Goal: Transaction & Acquisition: Subscribe to service/newsletter

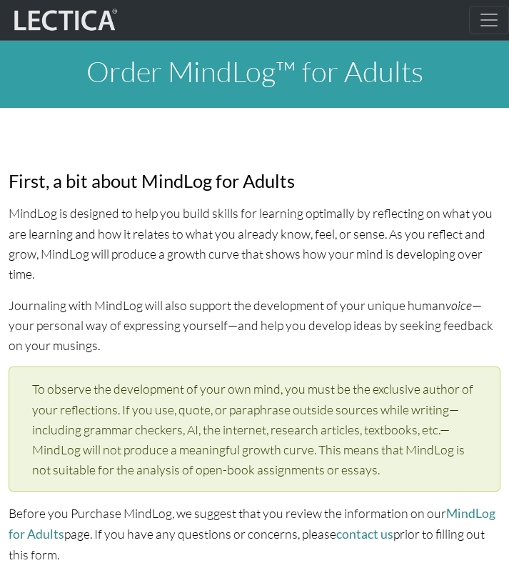
select select "1994"
select select "02"
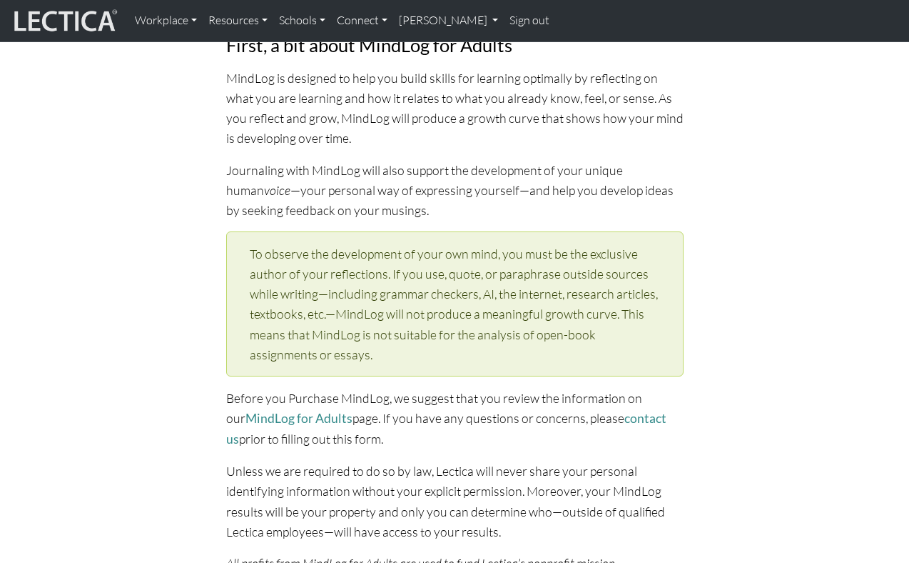
scroll to position [136, 0]
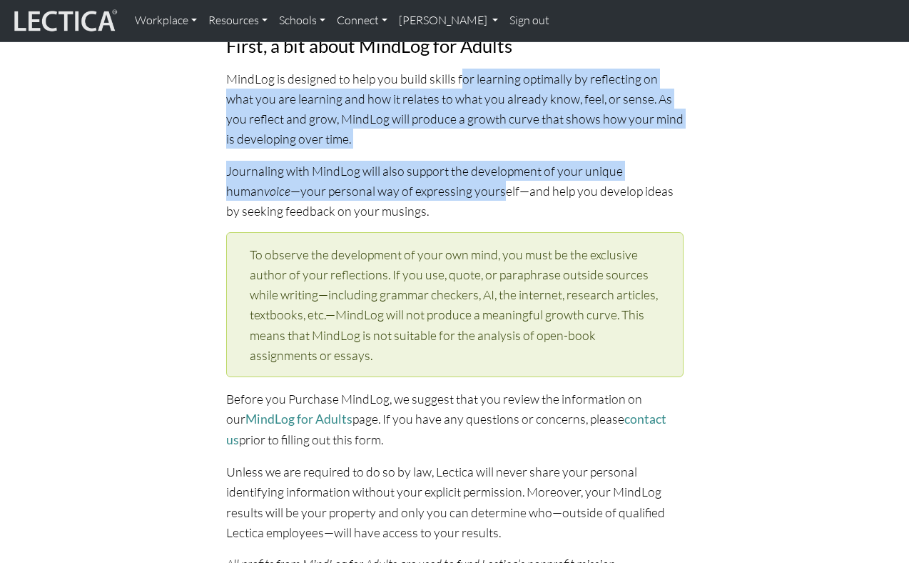
drag, startPoint x: 460, startPoint y: 81, endPoint x: 462, endPoint y: 196, distance: 115.0
click at [462, 196] on p "Journaling with MindLog will also support the development of your unique human …" at bounding box center [455, 191] width 458 height 60
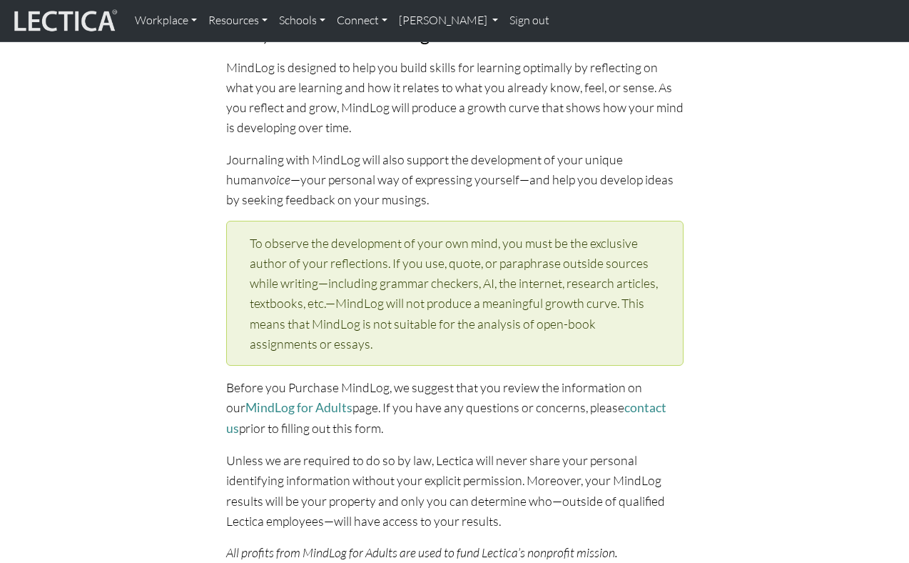
scroll to position [153, 0]
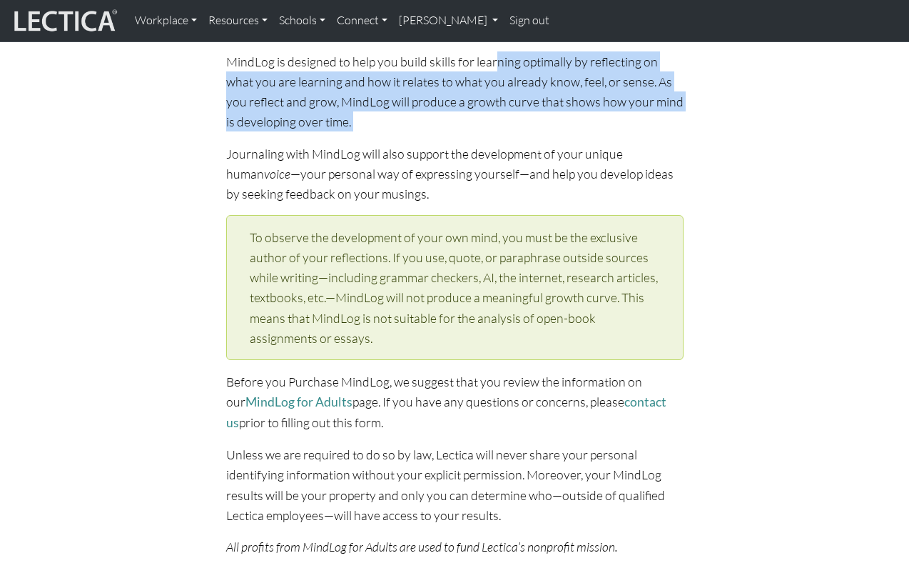
drag, startPoint x: 497, startPoint y: 56, endPoint x: 468, endPoint y: 139, distance: 87.6
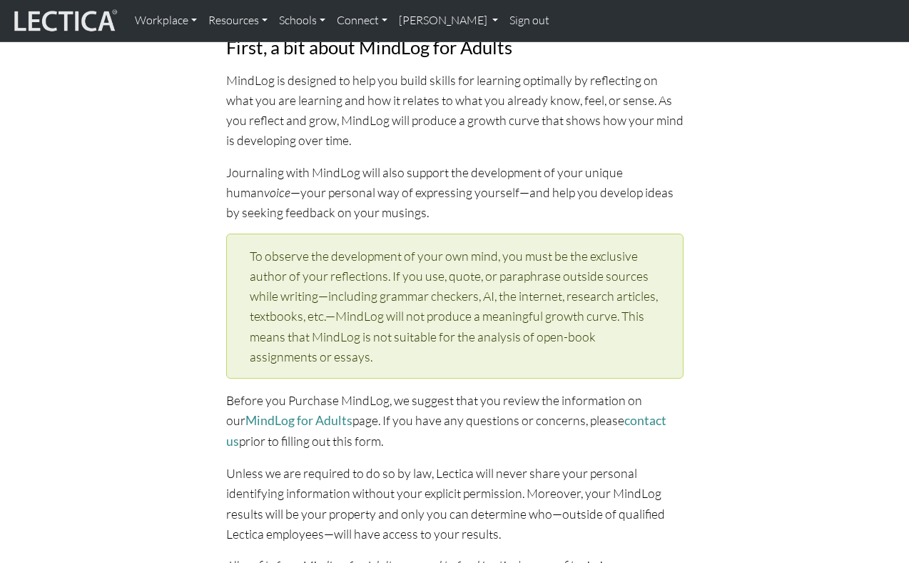
scroll to position [128, 0]
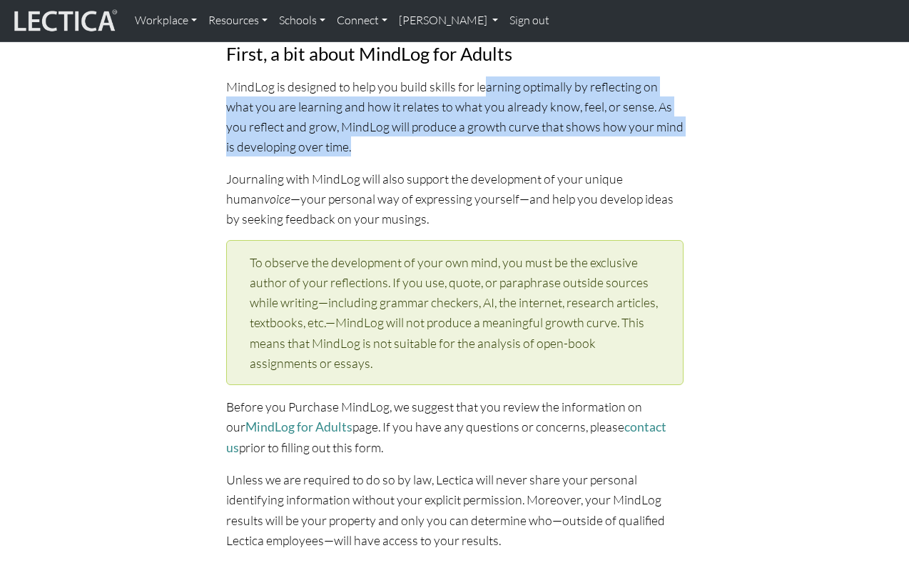
drag, startPoint x: 481, startPoint y: 89, endPoint x: 451, endPoint y: 153, distance: 70.9
click at [451, 153] on p "MindLog is designed to help you build skills for learning optimally by reflecti…" at bounding box center [455, 116] width 458 height 81
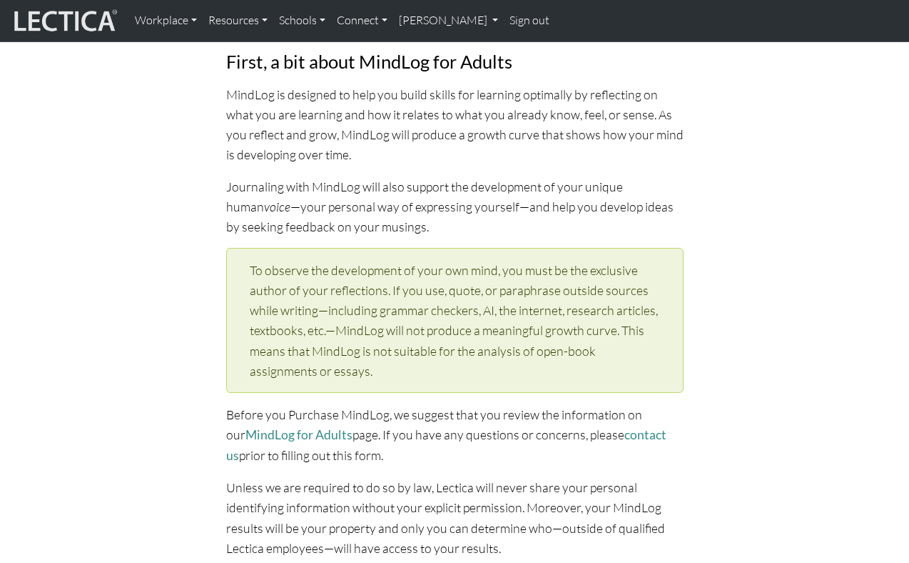
scroll to position [119, 0]
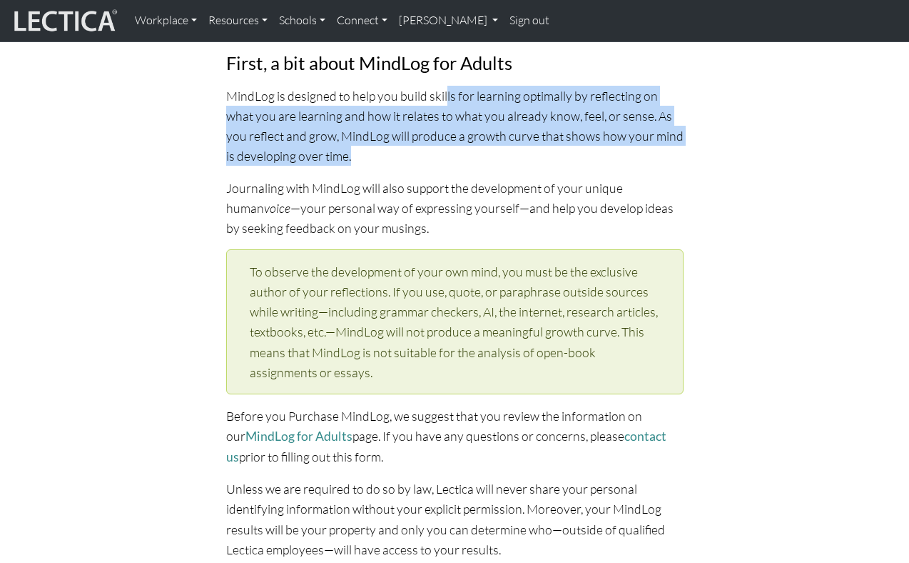
drag, startPoint x: 444, startPoint y: 94, endPoint x: 435, endPoint y: 158, distance: 64.9
click at [435, 157] on p "MindLog is designed to help you build skills for learning optimally by reflecti…" at bounding box center [455, 126] width 458 height 81
click at [435, 158] on p "MindLog is designed to help you build skills for learning optimally by reflecti…" at bounding box center [455, 126] width 458 height 81
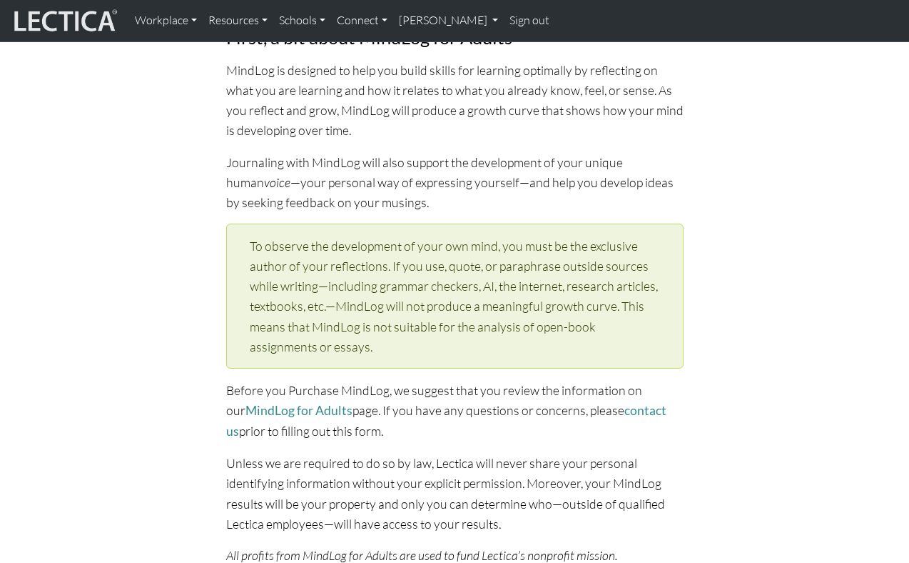
scroll to position [146, 0]
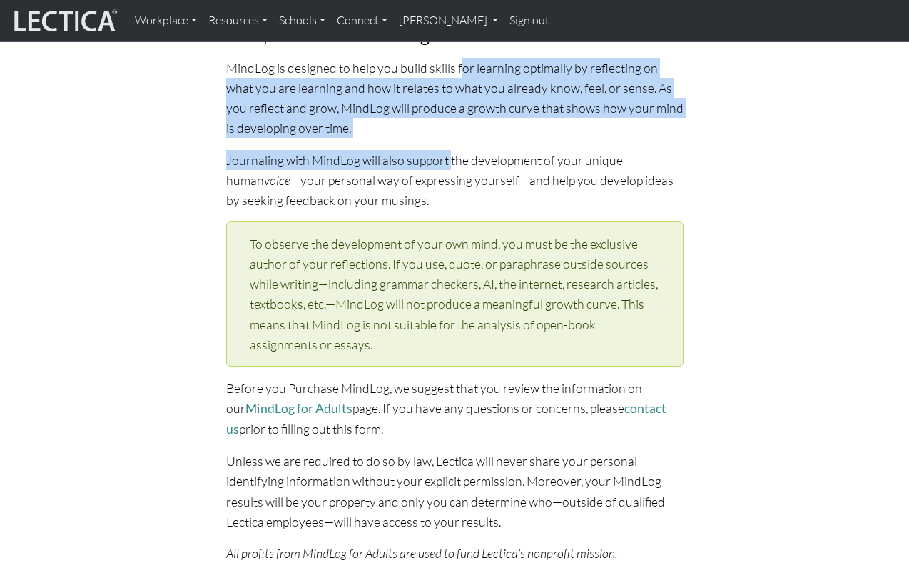
drag, startPoint x: 458, startPoint y: 75, endPoint x: 447, endPoint y: 172, distance: 97.7
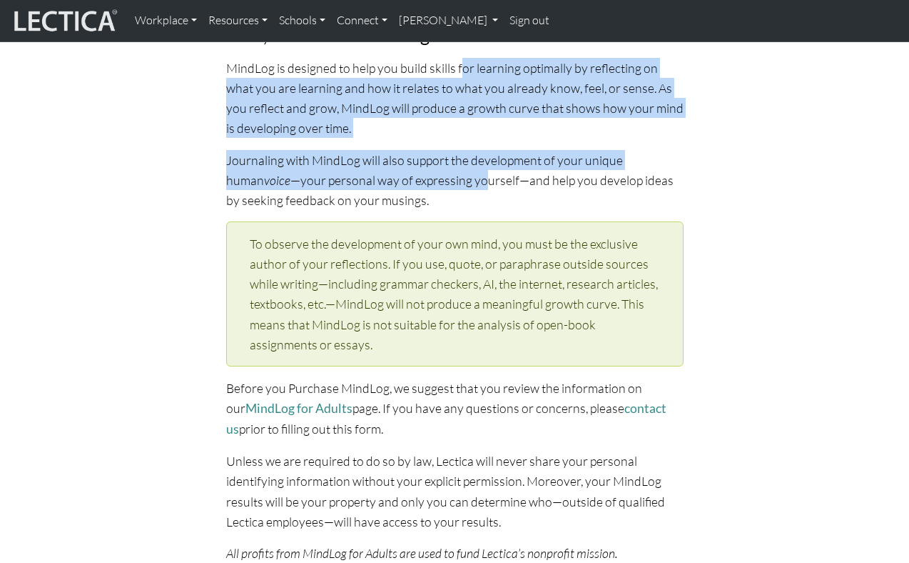
click at [446, 172] on p "Journaling with MindLog will also support the development of your unique human …" at bounding box center [455, 180] width 458 height 60
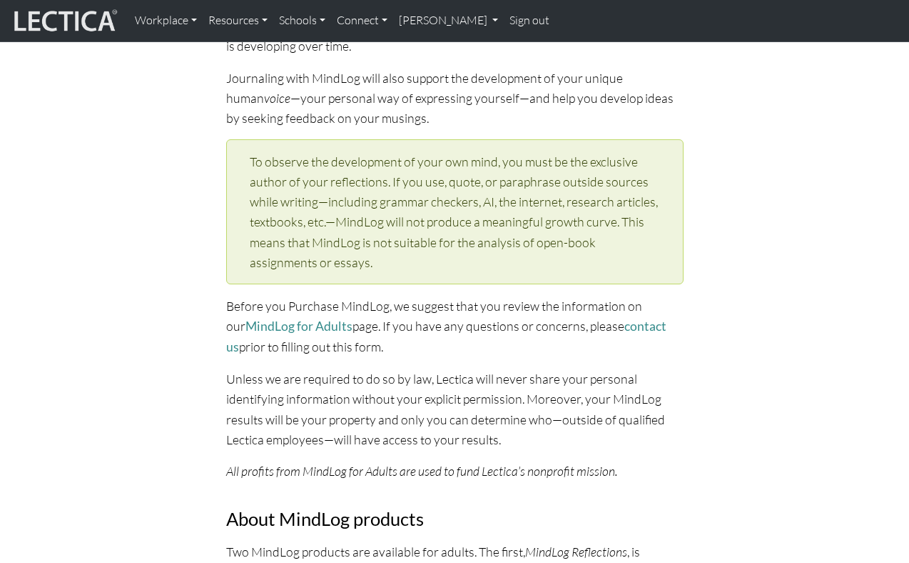
scroll to position [234, 0]
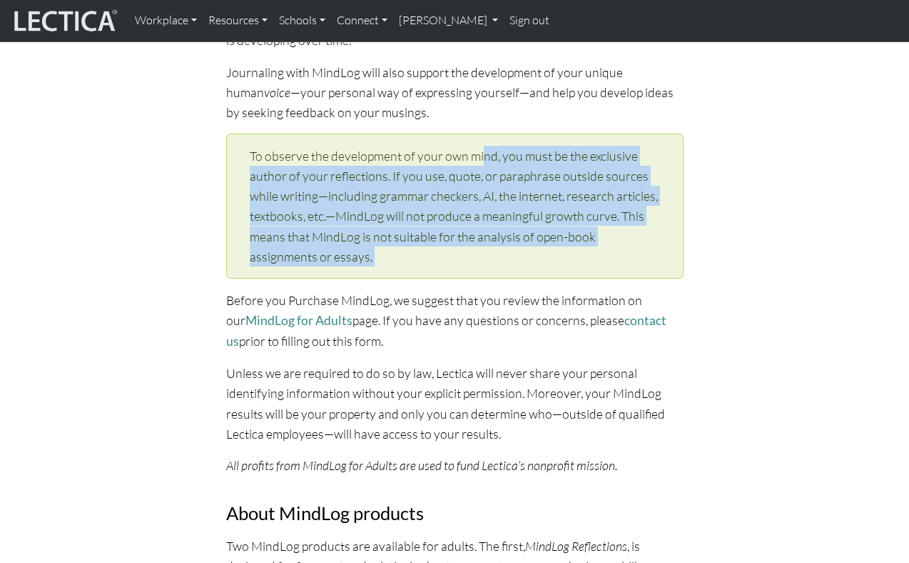
drag, startPoint x: 483, startPoint y: 151, endPoint x: 480, endPoint y: 293, distance: 142.1
click at [480, 293] on div "First, a bit about MindLog for Adults MindLog is designed to help you build ski…" at bounding box center [455, 520] width 475 height 1223
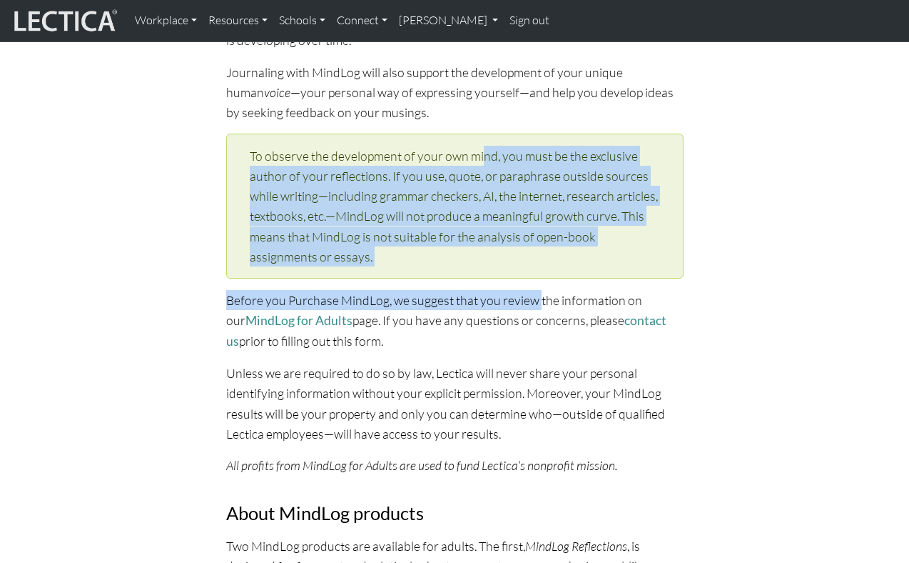
click at [480, 294] on p "Before you Purchase MindLog, we suggest that you review the information on our …" at bounding box center [455, 320] width 458 height 61
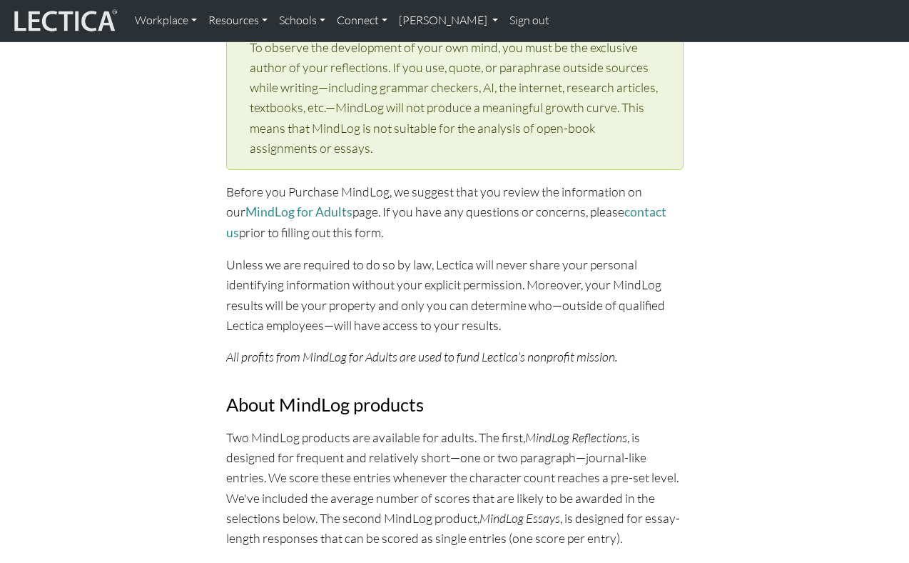
scroll to position [343, 0]
click at [297, 204] on link "MindLog for Adults" at bounding box center [299, 210] width 107 height 15
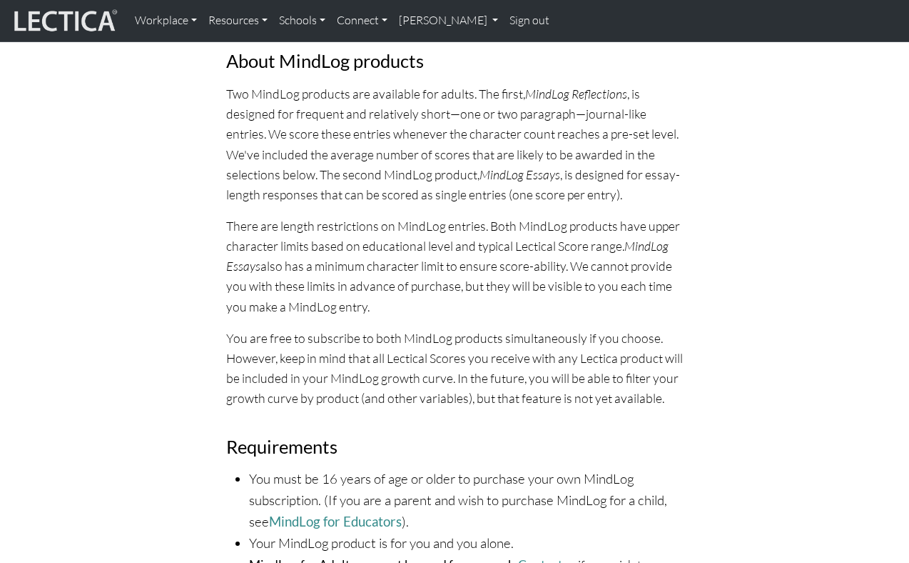
scroll to position [685, 0]
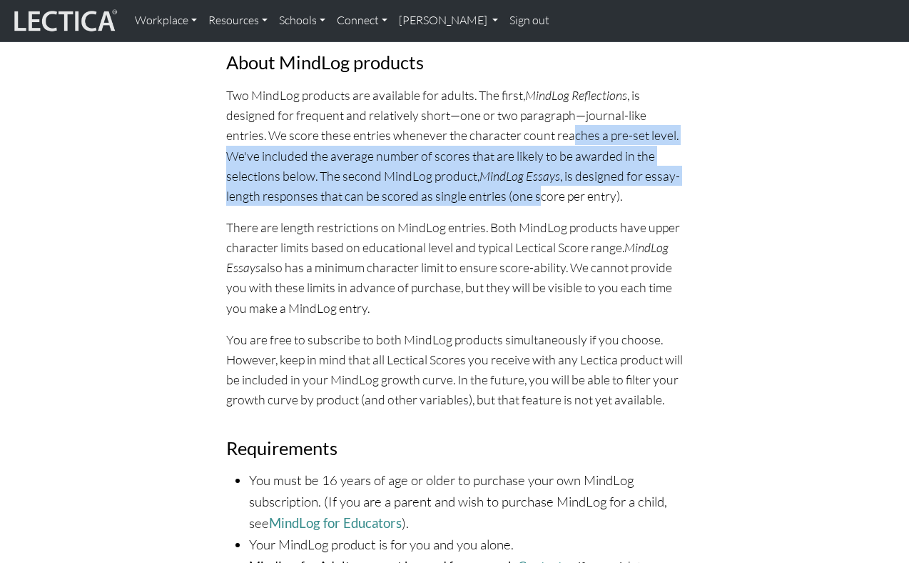
drag, startPoint x: 528, startPoint y: 124, endPoint x: 500, endPoint y: 192, distance: 73.0
click at [501, 191] on p "Two MindLog products are available for adults. The first, MindLog Reflections ,…" at bounding box center [455, 145] width 458 height 121
click at [500, 192] on p "Two MindLog products are available for adults. The first, MindLog Reflections ,…" at bounding box center [455, 145] width 458 height 121
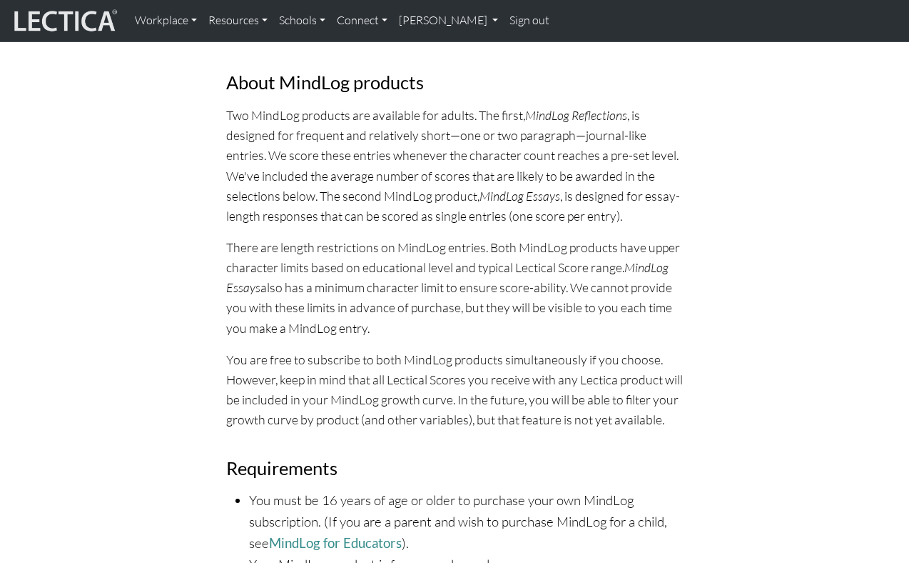
scroll to position [663, 0]
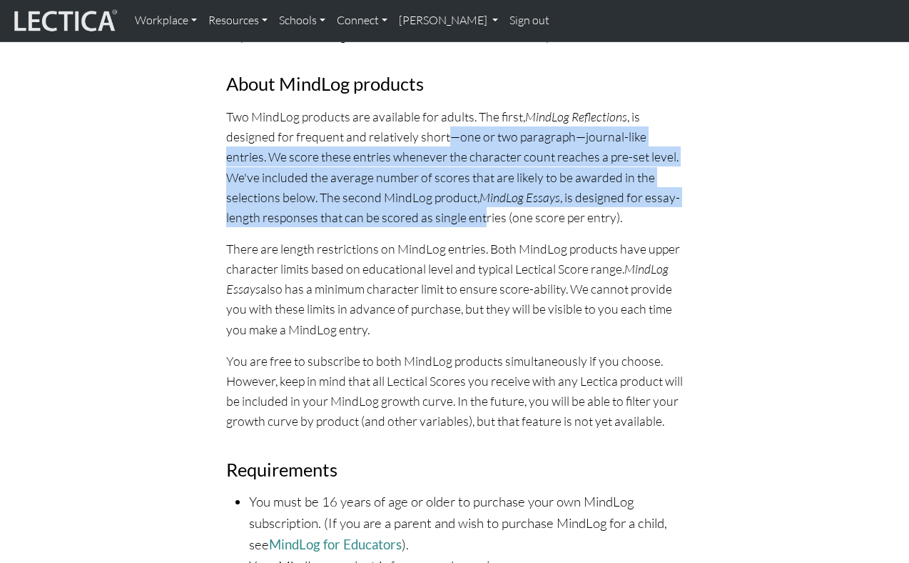
drag, startPoint x: 450, startPoint y: 141, endPoint x: 445, endPoint y: 208, distance: 67.3
click at [445, 208] on p "Two MindLog products are available for adults. The first, MindLog Reflections ,…" at bounding box center [455, 166] width 458 height 121
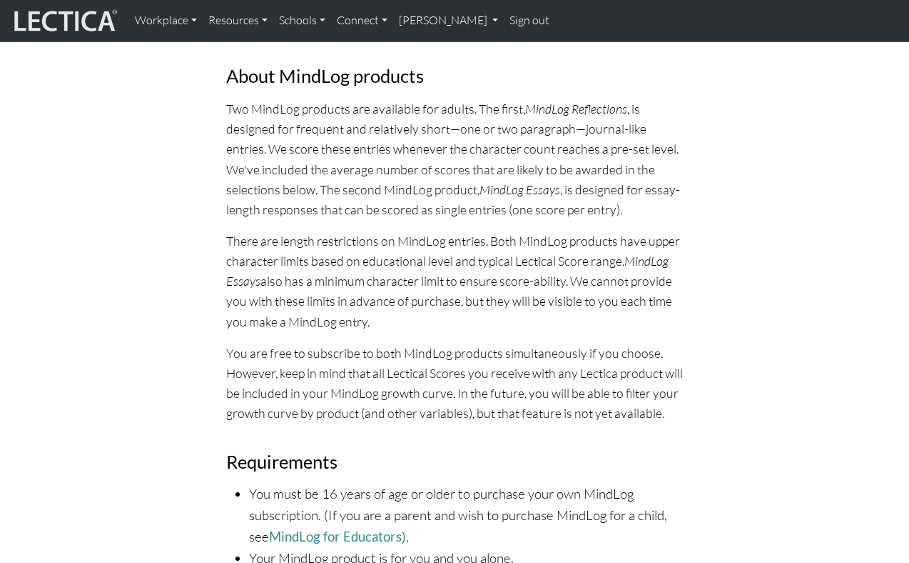
scroll to position [675, 0]
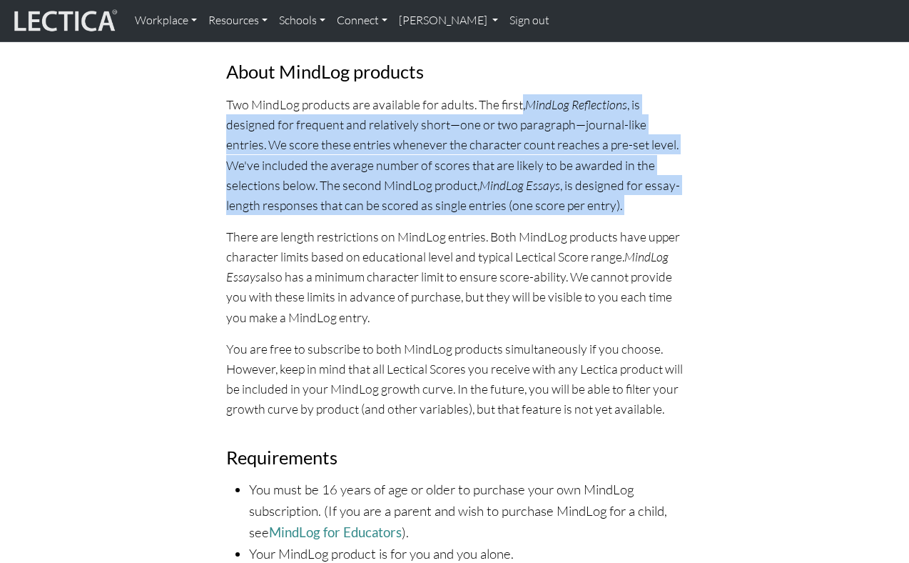
drag, startPoint x: 469, startPoint y: 121, endPoint x: 442, endPoint y: 221, distance: 104.2
click at [442, 222] on div "First, a bit about MindLog for Adults MindLog is designed to help you build ski…" at bounding box center [455, 79] width 475 height 1223
click at [442, 221] on div "First, a bit about MindLog for Adults MindLog is designed to help you build ski…" at bounding box center [455, 79] width 475 height 1223
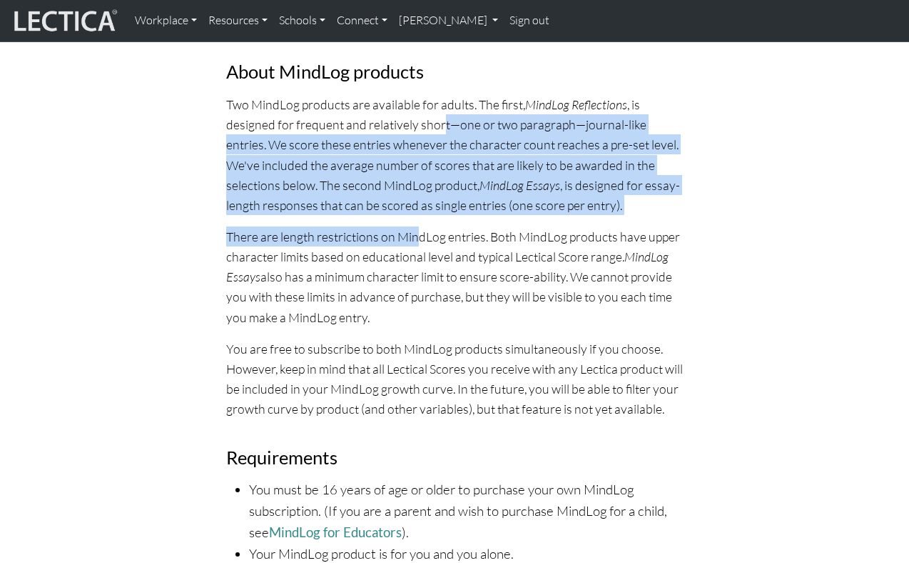
drag, startPoint x: 440, startPoint y: 113, endPoint x: 416, endPoint y: 229, distance: 118.7
click at [416, 229] on div "First, a bit about MindLog for Adults MindLog is designed to help you build ski…" at bounding box center [455, 79] width 475 height 1223
click at [415, 229] on p "There are length restrictions on MindLog entries. Both MindLog products have up…" at bounding box center [455, 276] width 458 height 101
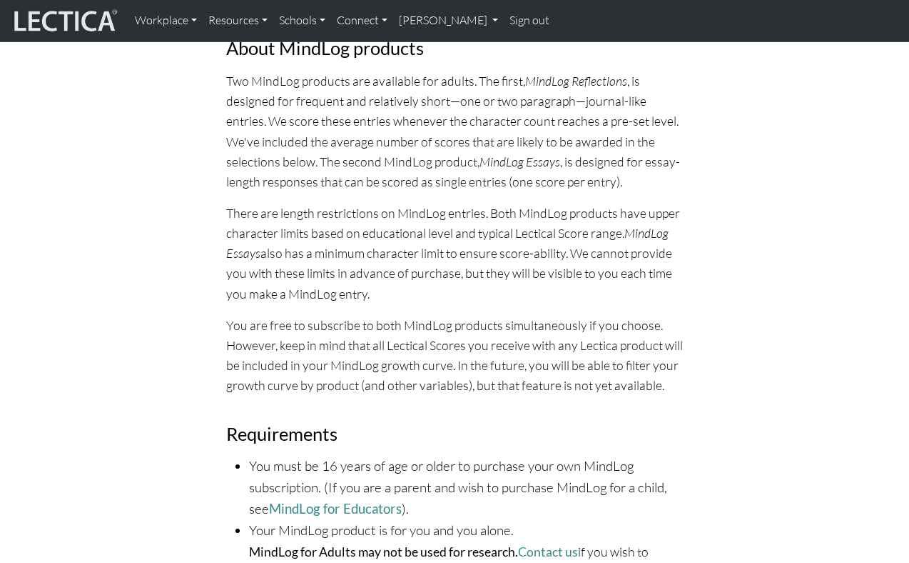
scroll to position [701, 0]
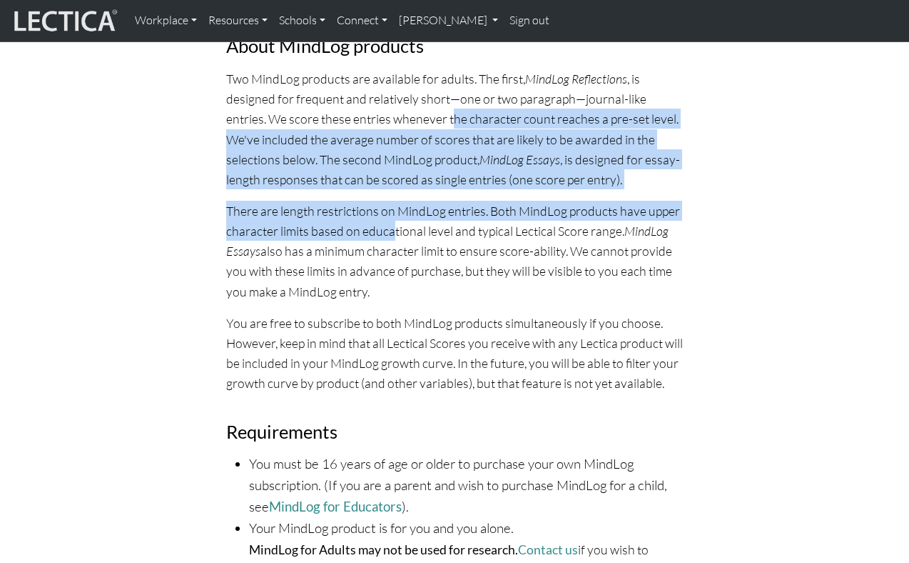
drag, startPoint x: 410, startPoint y: 115, endPoint x: 391, endPoint y: 231, distance: 117.8
click at [391, 231] on div "First, a bit about MindLog for Adults MindLog is designed to help you build ski…" at bounding box center [455, 53] width 475 height 1223
click at [391, 231] on p "There are length restrictions on MindLog entries. Both MindLog products have up…" at bounding box center [455, 251] width 458 height 101
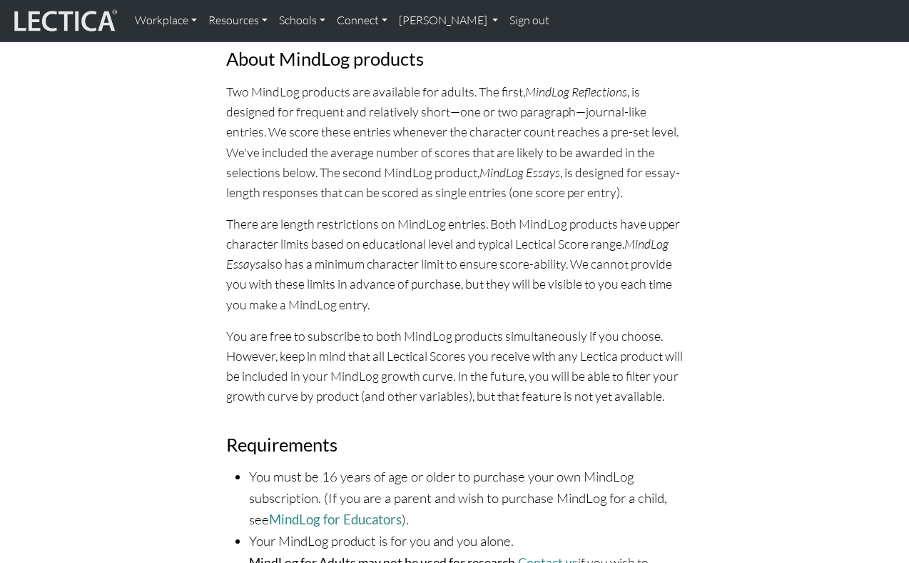
scroll to position [679, 0]
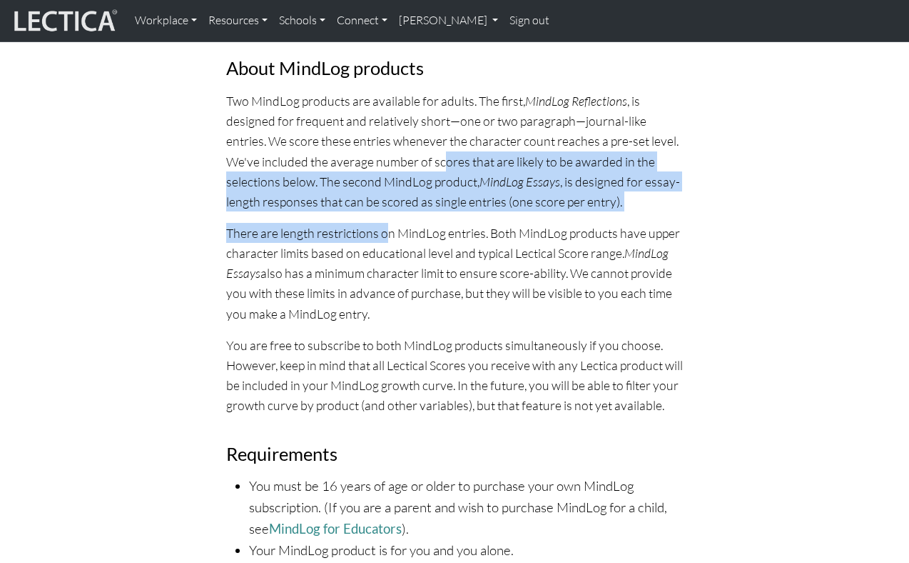
drag, startPoint x: 409, startPoint y: 161, endPoint x: 383, endPoint y: 238, distance: 81.3
click at [383, 238] on div "First, a bit about MindLog for Adults MindLog is designed to help you build ski…" at bounding box center [455, 76] width 475 height 1223
click at [383, 238] on p "There are length restrictions on MindLog entries. Both MindLog products have up…" at bounding box center [455, 273] width 458 height 101
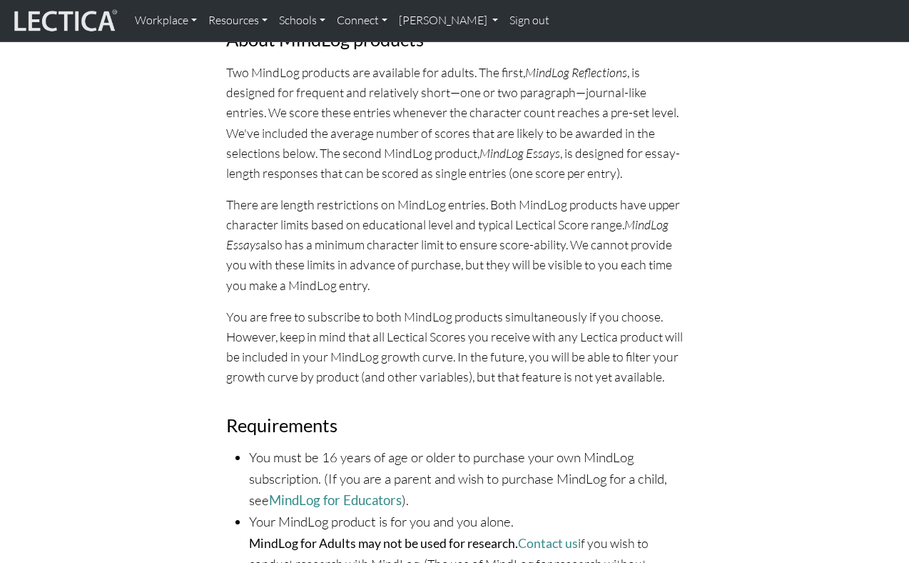
scroll to position [710, 0]
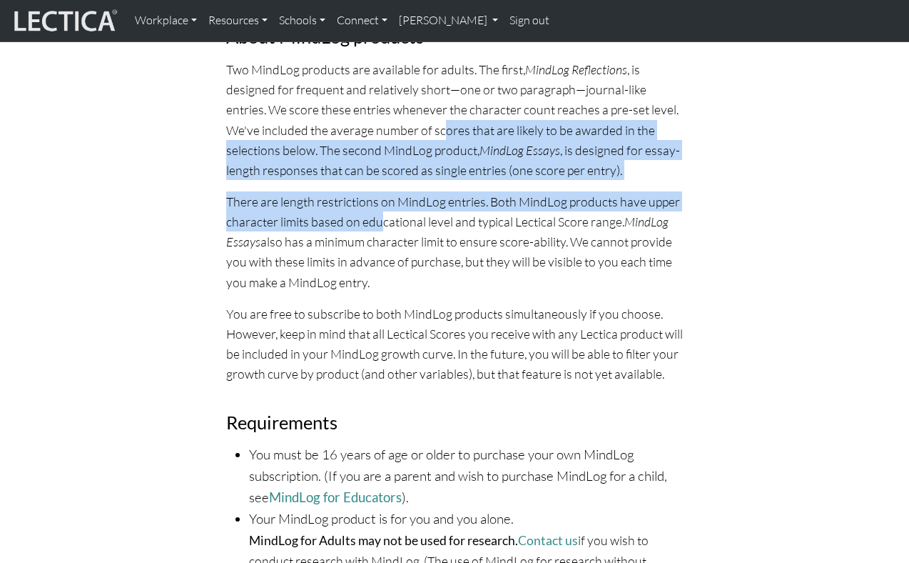
drag, startPoint x: 406, startPoint y: 122, endPoint x: 380, endPoint y: 227, distance: 108.2
click at [380, 226] on div "First, a bit about MindLog for Adults MindLog is designed to help you build ski…" at bounding box center [455, 44] width 475 height 1223
click at [380, 227] on p "There are length restrictions on MindLog entries. Both MindLog products have up…" at bounding box center [455, 241] width 458 height 101
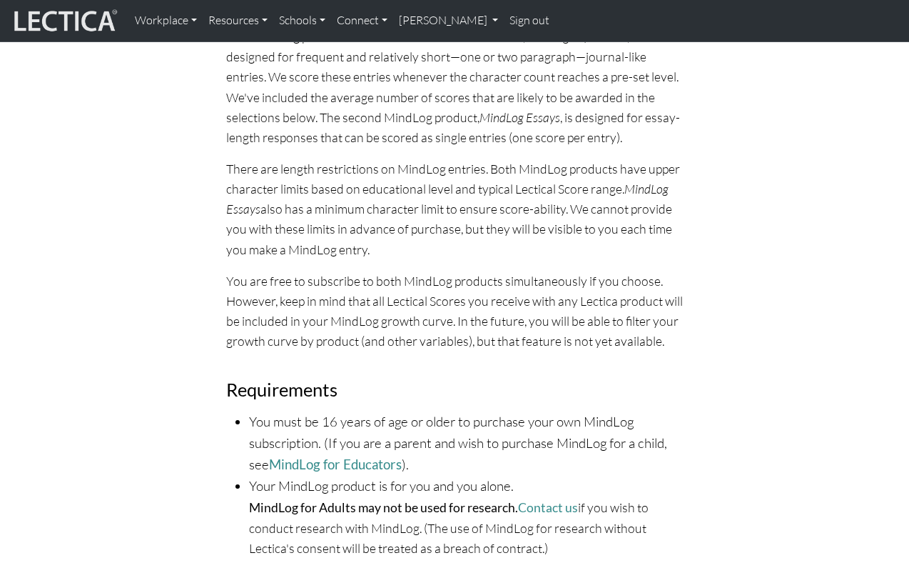
scroll to position [745, 0]
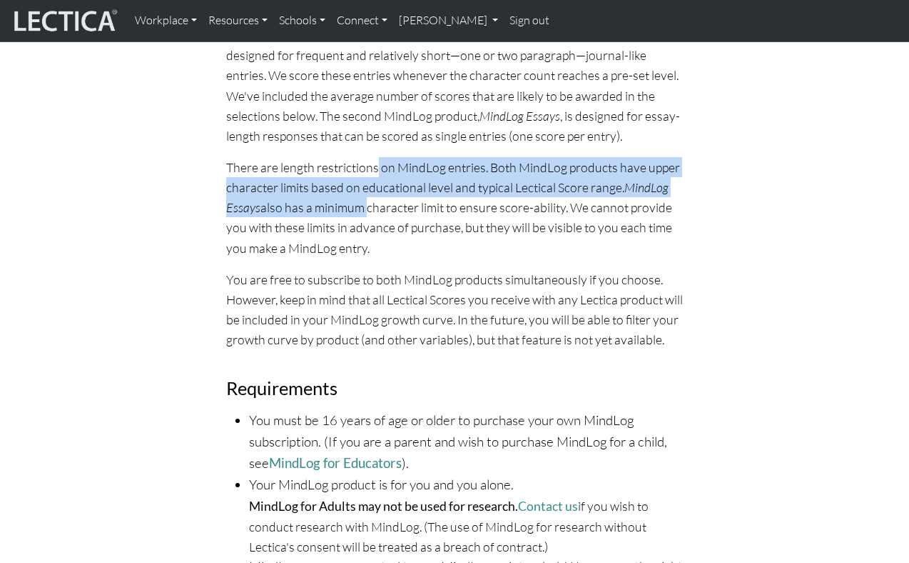
drag, startPoint x: 375, startPoint y: 158, endPoint x: 368, endPoint y: 200, distance: 42.1
click at [368, 200] on p "There are length restrictions on MindLog entries. Both MindLog products have up…" at bounding box center [455, 207] width 458 height 101
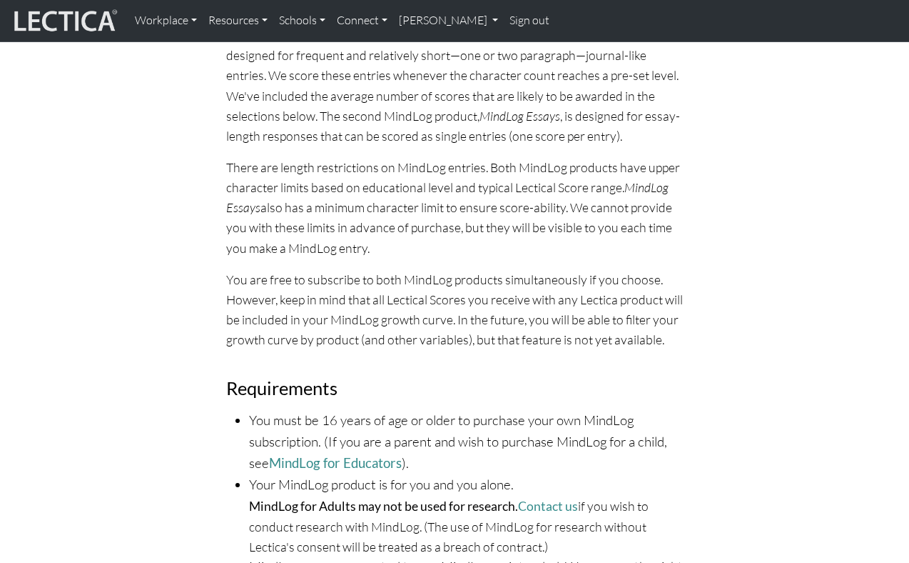
click at [368, 200] on p "There are length restrictions on MindLog entries. Both MindLog products have up…" at bounding box center [455, 207] width 458 height 101
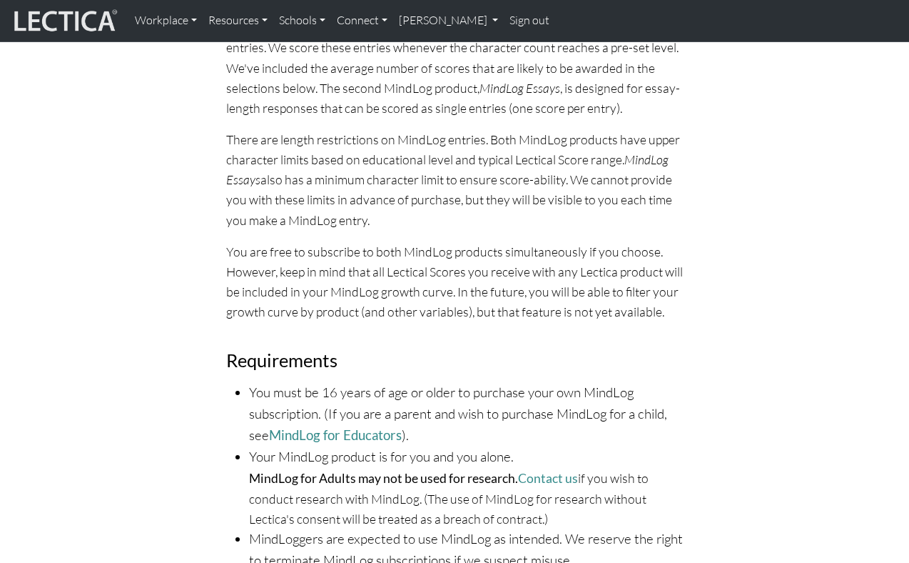
scroll to position [775, 0]
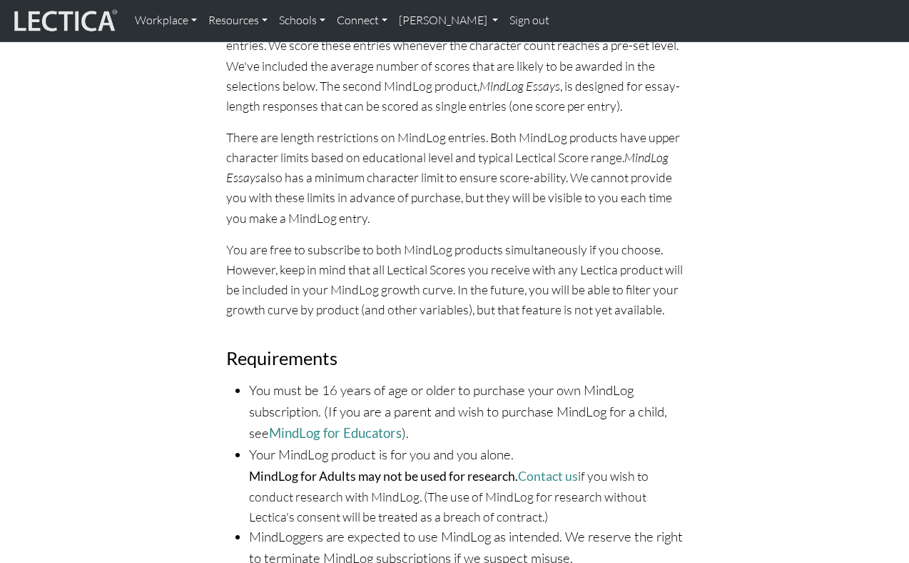
drag, startPoint x: 375, startPoint y: 136, endPoint x: 414, endPoint y: 207, distance: 80.5
click at [414, 207] on p "There are length restrictions on MindLog entries. Both MindLog products have up…" at bounding box center [455, 177] width 458 height 101
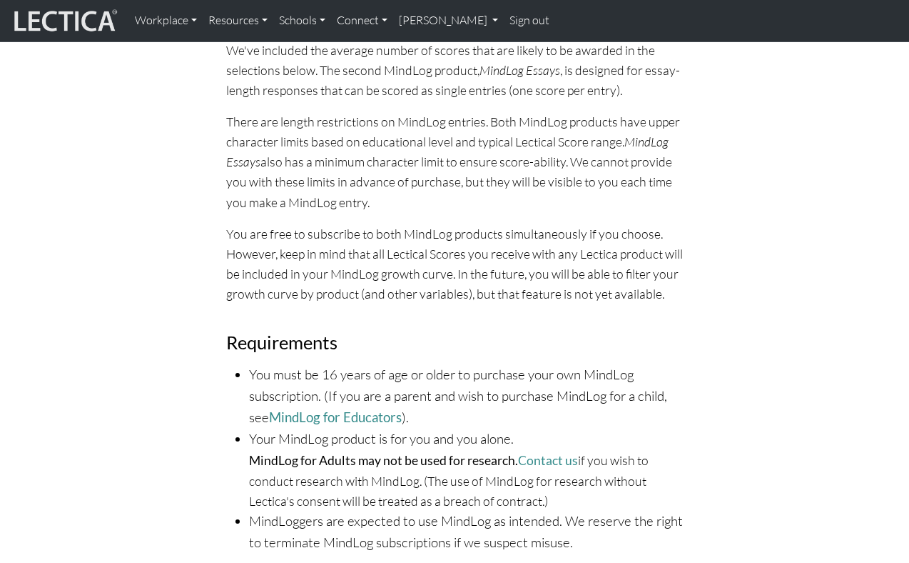
scroll to position [793, 0]
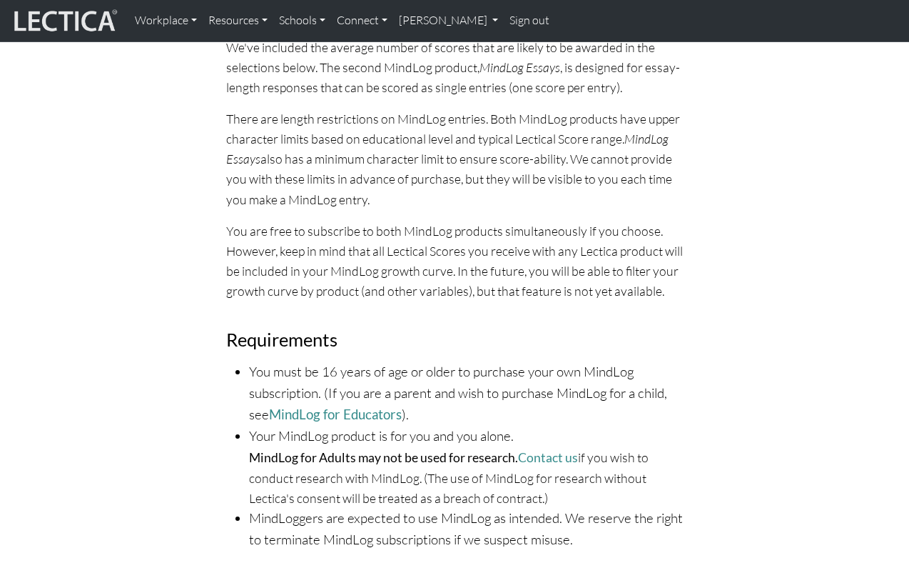
drag, startPoint x: 451, startPoint y: 149, endPoint x: 437, endPoint y: 189, distance: 42.4
click at [437, 189] on p "There are length restrictions on MindLog entries. Both MindLog products have up…" at bounding box center [455, 159] width 458 height 101
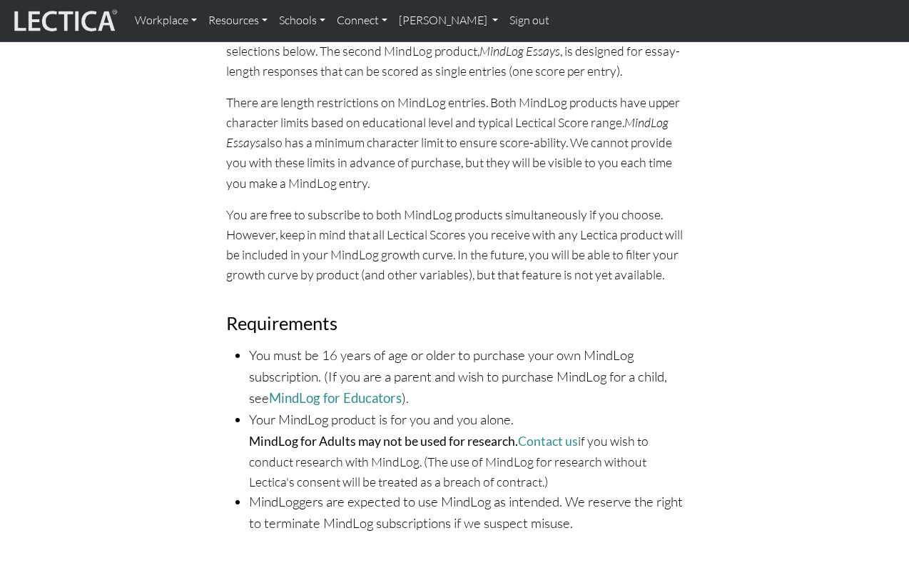
scroll to position [810, 0]
drag, startPoint x: 443, startPoint y: 125, endPoint x: 430, endPoint y: 178, distance: 54.5
click at [430, 178] on p "There are length restrictions on MindLog entries. Both MindLog products have up…" at bounding box center [455, 141] width 458 height 101
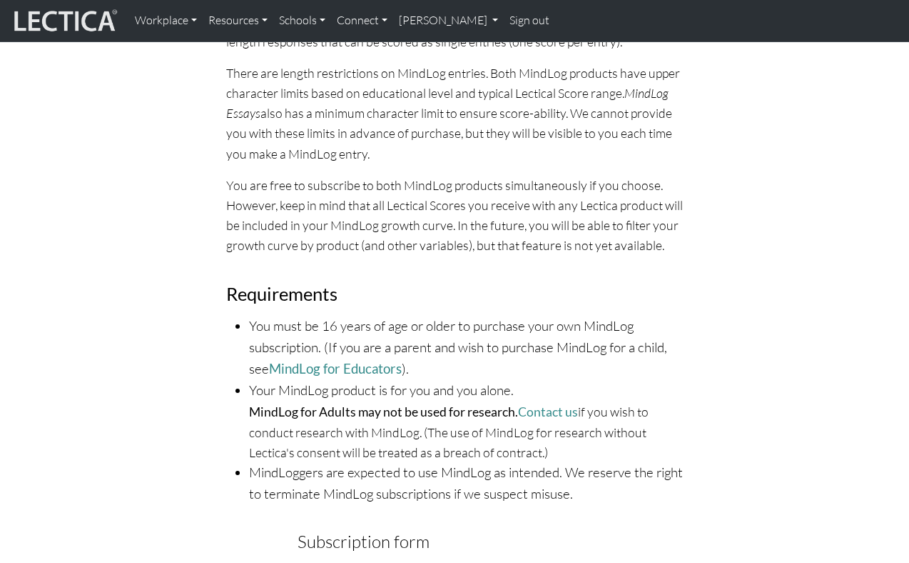
scroll to position [838, 0]
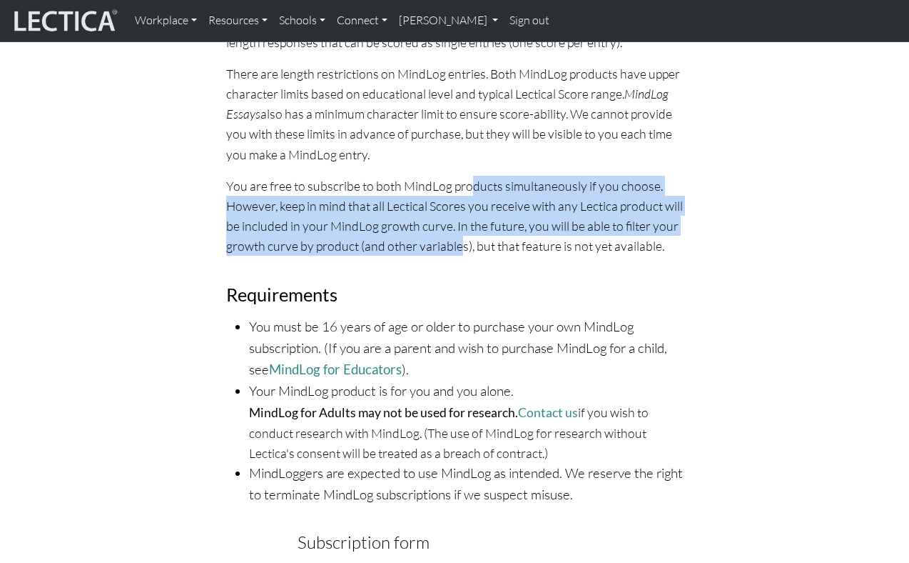
drag, startPoint x: 404, startPoint y: 186, endPoint x: 403, endPoint y: 236, distance: 50.0
click at [403, 236] on p "You are free to subscribe to both MindLog products simultaneously if you choose…" at bounding box center [455, 216] width 458 height 81
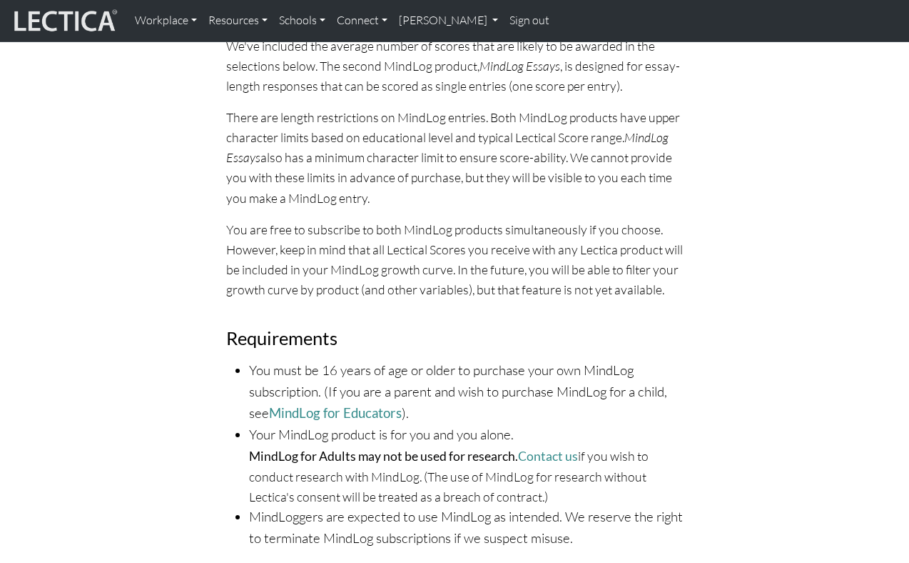
scroll to position [794, 0]
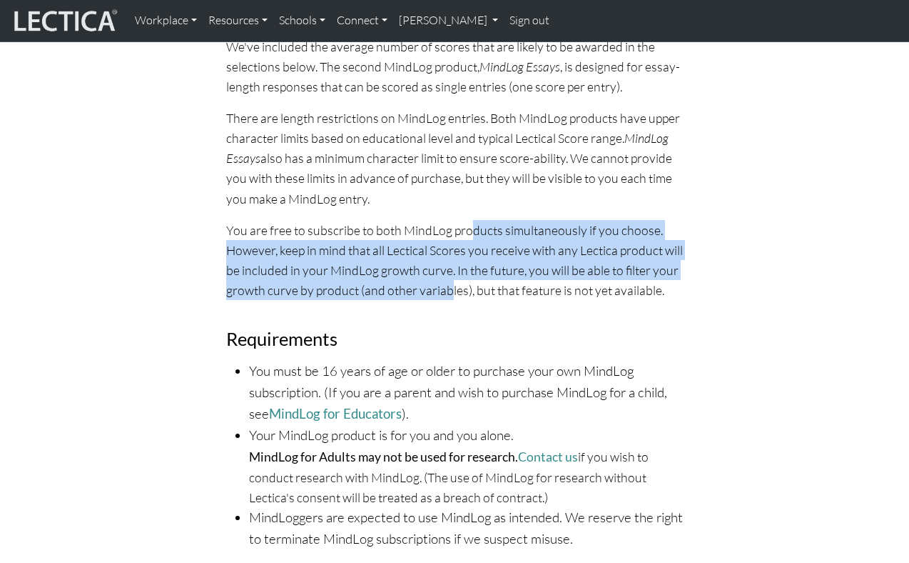
drag, startPoint x: 403, startPoint y: 236, endPoint x: 390, endPoint y: 284, distance: 50.2
click at [390, 284] on p "You are free to subscribe to both MindLog products simultaneously if you choose…" at bounding box center [455, 260] width 458 height 81
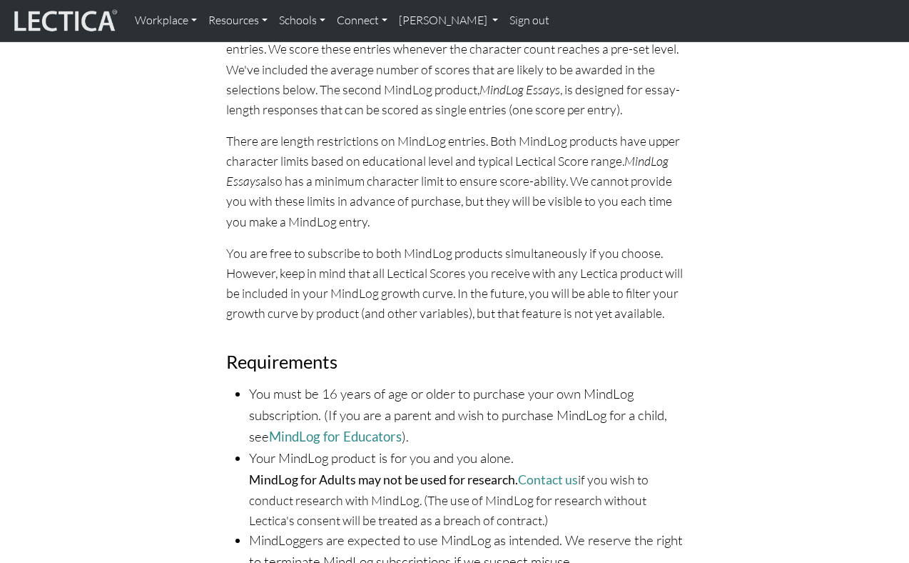
scroll to position [770, 0]
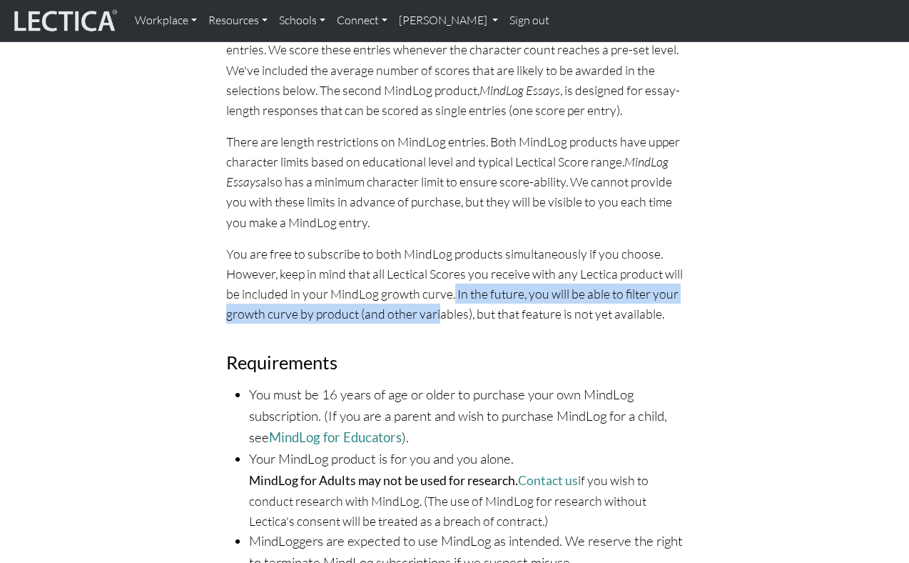
drag, startPoint x: 390, startPoint y: 284, endPoint x: 380, endPoint y: 318, distance: 35.7
click at [380, 318] on p "You are free to subscribe to both MindLog products simultaneously if you choose…" at bounding box center [455, 283] width 458 height 81
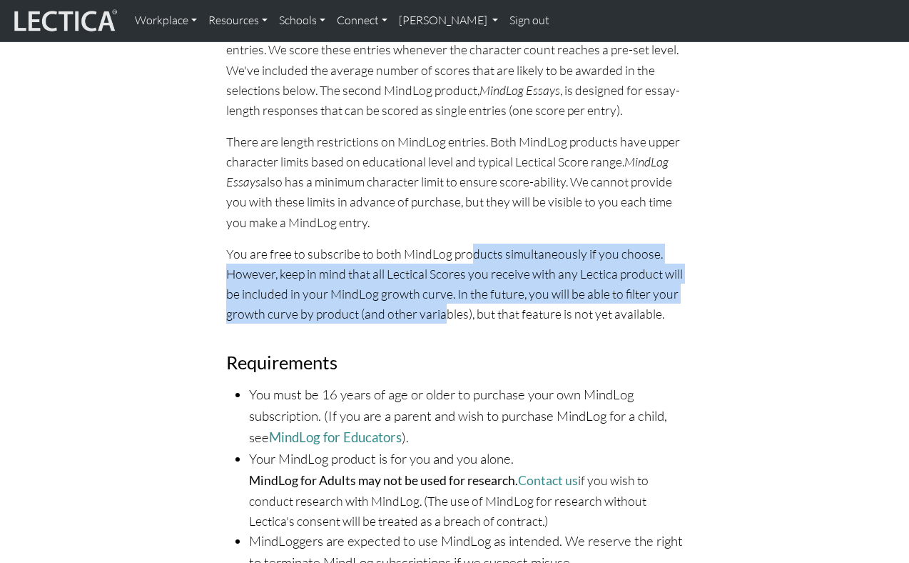
drag, startPoint x: 403, startPoint y: 254, endPoint x: 386, endPoint y: 311, distance: 58.7
click at [387, 311] on p "You are free to subscribe to both MindLog products simultaneously if you choose…" at bounding box center [455, 283] width 458 height 81
click at [386, 311] on p "You are free to subscribe to both MindLog products simultaneously if you choose…" at bounding box center [455, 283] width 458 height 81
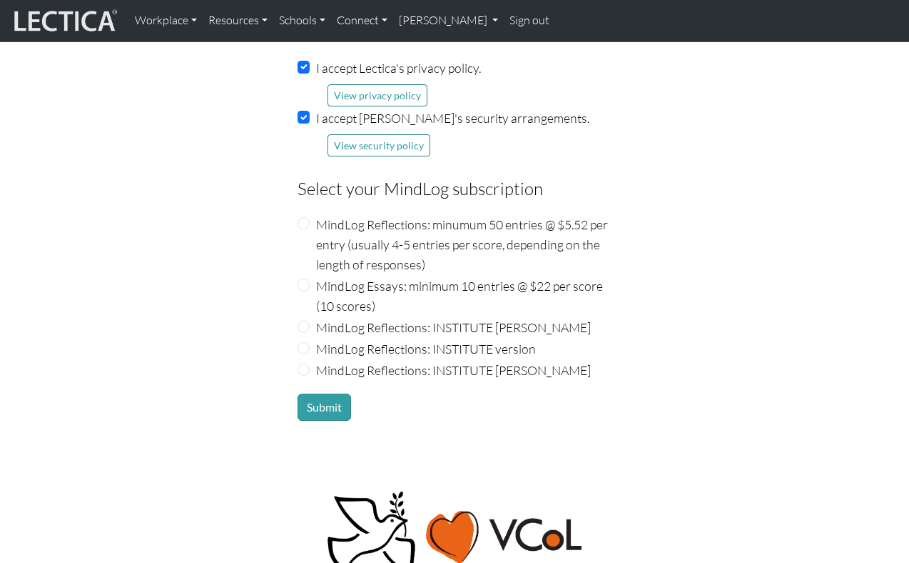
scroll to position [1783, 0]
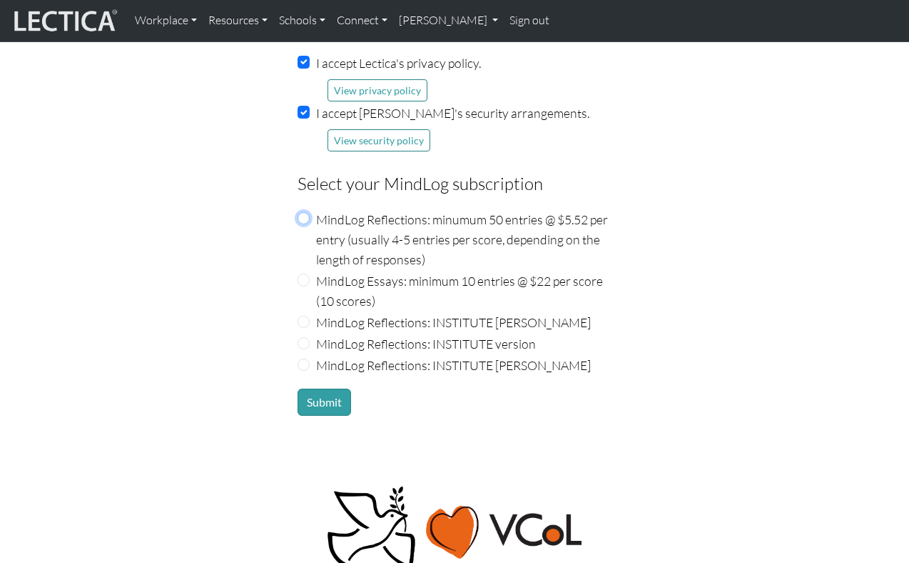
click at [307, 216] on input "MindLog Reflections: minumum 50 entries @ $5.52 per entry (usually 4-5 entries …" at bounding box center [304, 218] width 13 height 13
radio input "true"
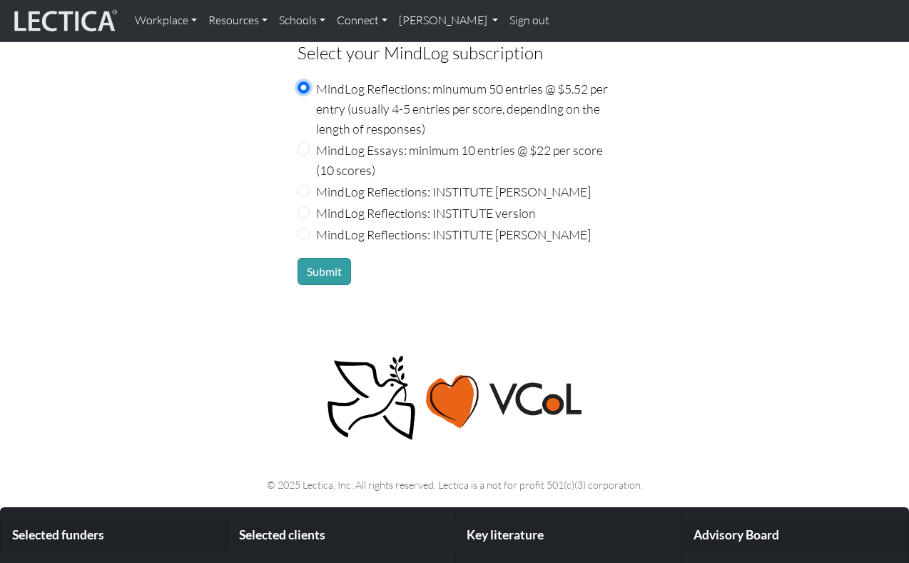
scroll to position [1914, 0]
